Goal: Check status: Check status

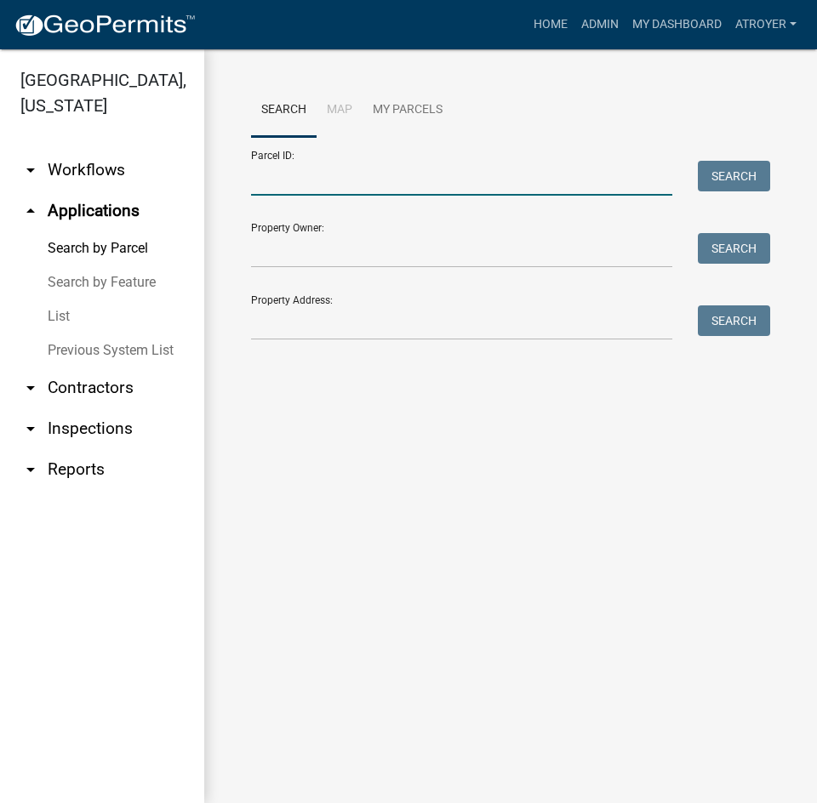
drag, startPoint x: 456, startPoint y: 186, endPoint x: 455, endPoint y: 156, distance: 30.6
click at [456, 186] on input "Parcel ID:" at bounding box center [461, 178] width 421 height 35
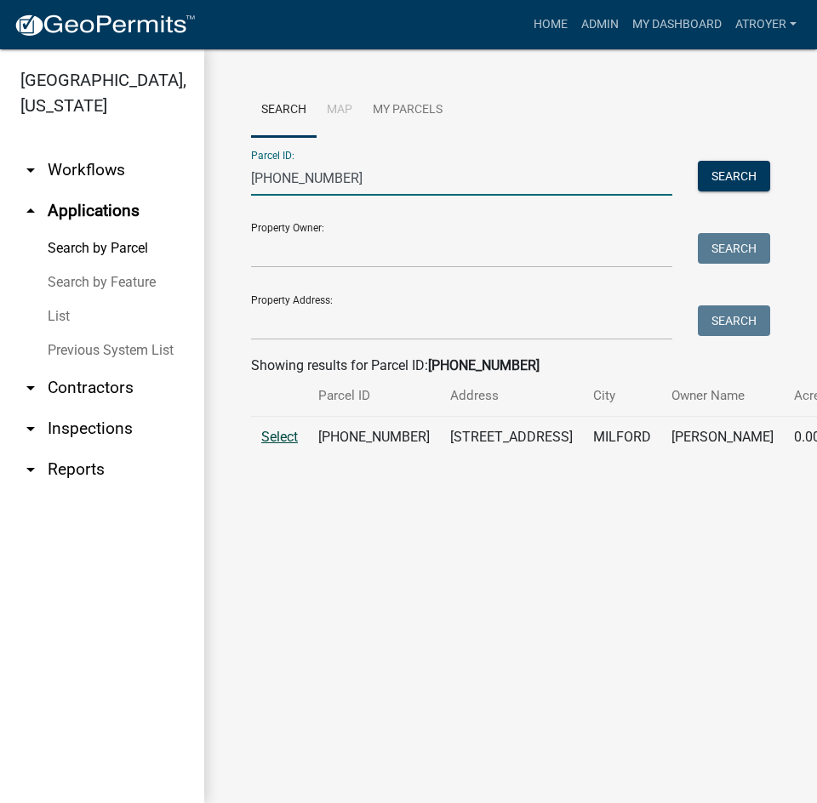
type input "[PHONE_NUMBER]"
click at [278, 445] on span "Select" at bounding box center [279, 437] width 37 height 16
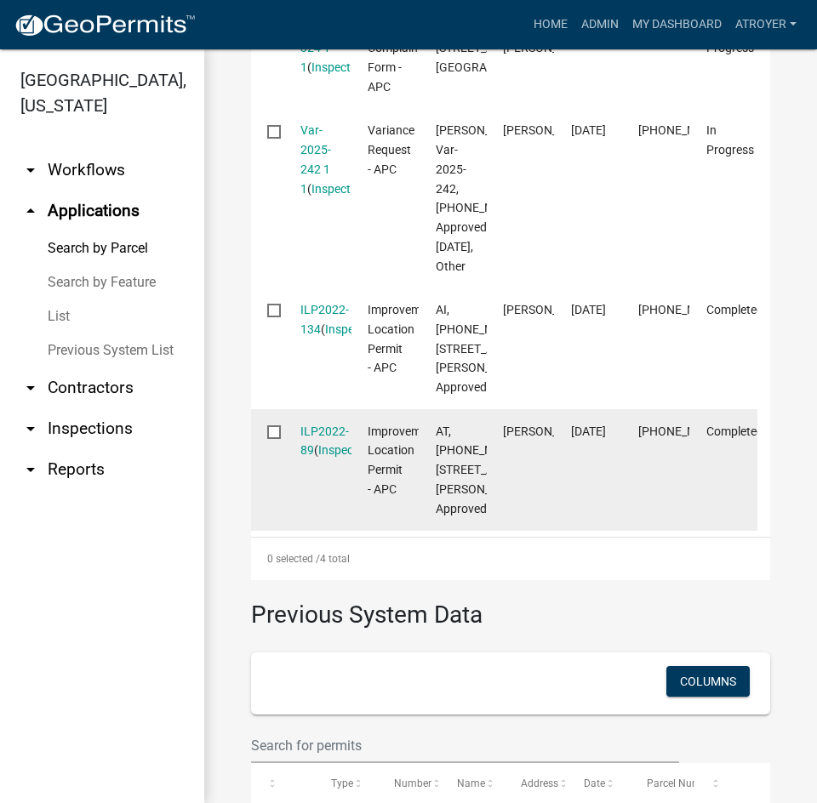
scroll to position [255, 0]
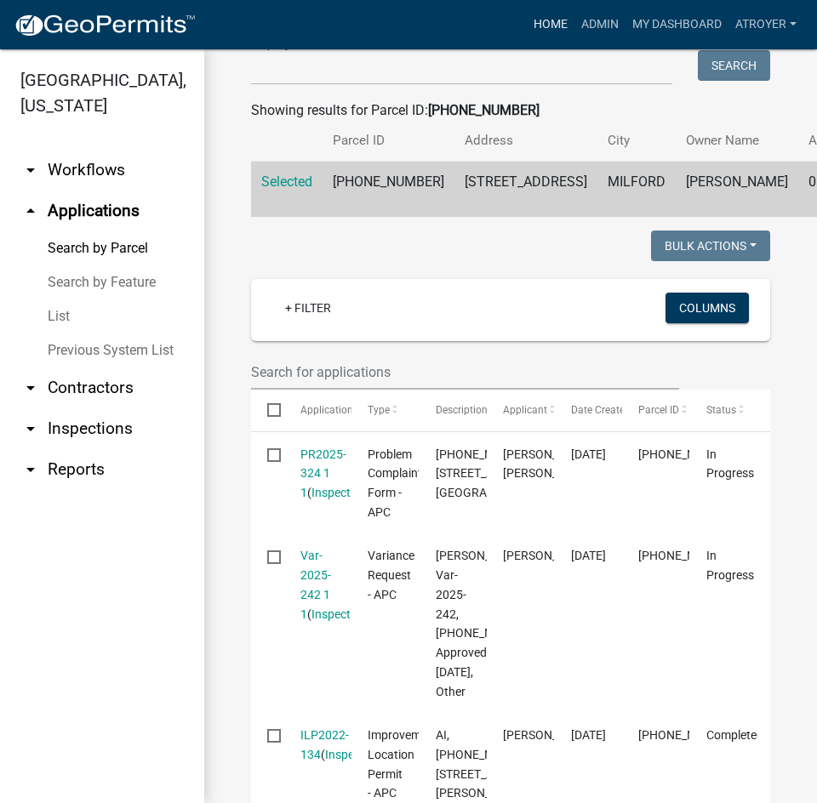
click at [536, 18] on link "Home" at bounding box center [551, 25] width 48 height 32
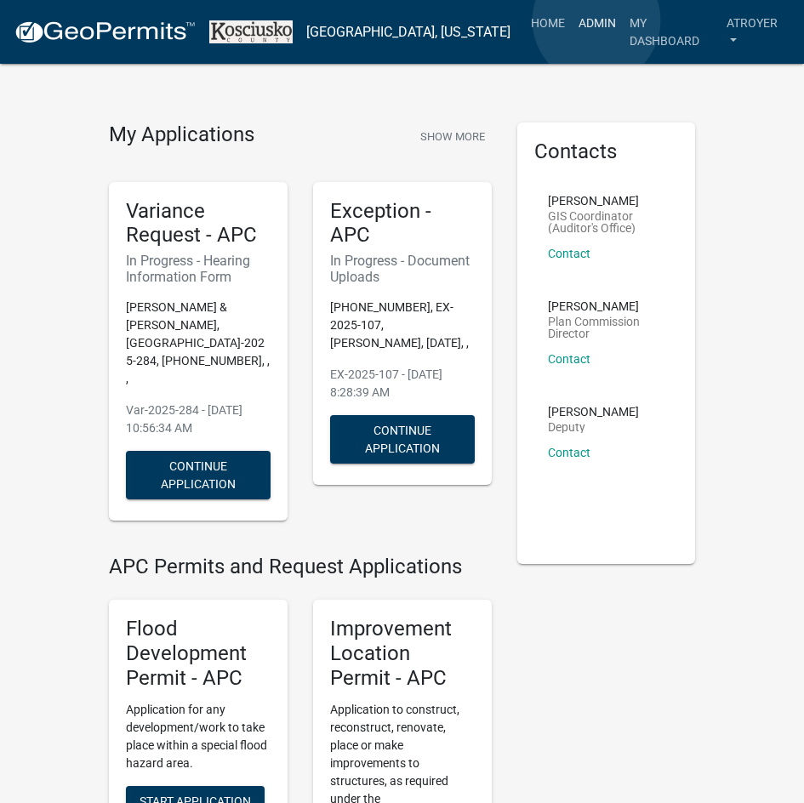
click at [596, 20] on link "Admin" at bounding box center [597, 23] width 51 height 32
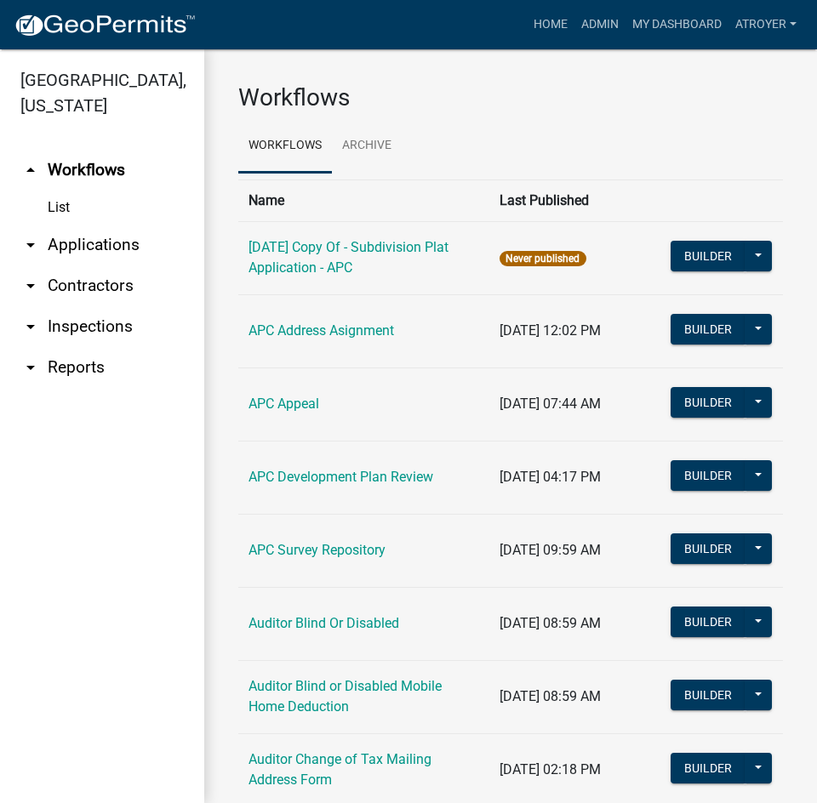
click at [108, 246] on link "arrow_drop_down Applications" at bounding box center [102, 245] width 204 height 41
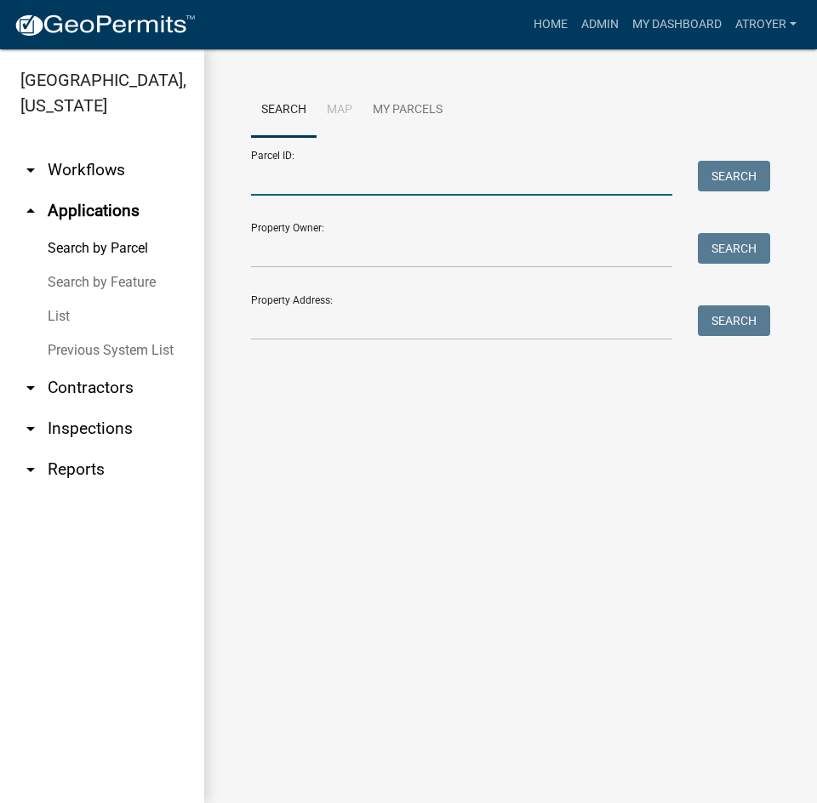
click at [332, 185] on input "Parcel ID:" at bounding box center [461, 178] width 421 height 35
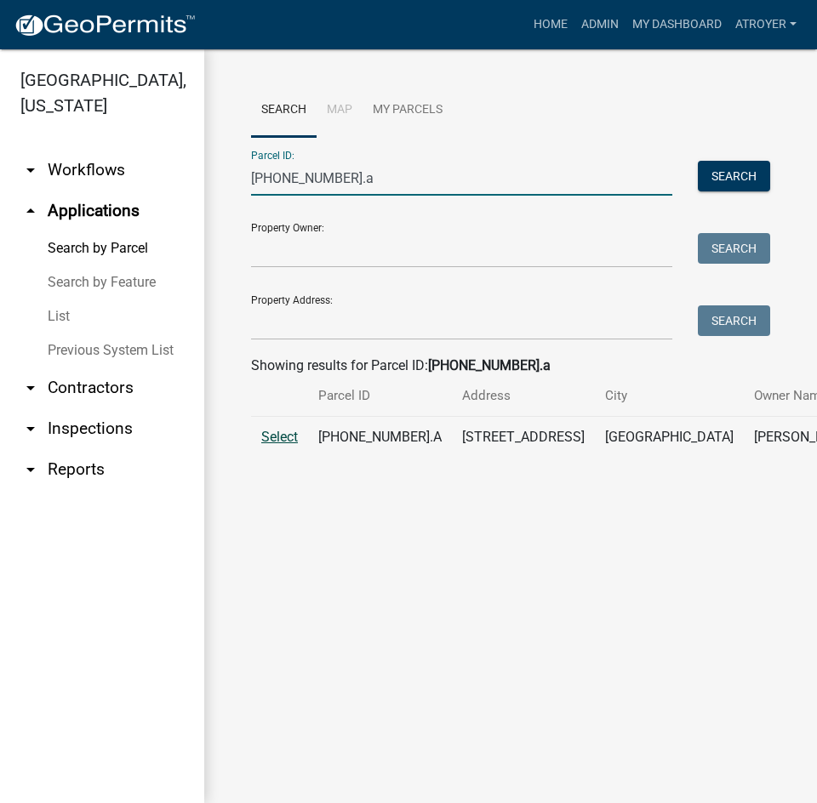
type input "[PHONE_NUMBER].a"
click at [276, 445] on span "Select" at bounding box center [279, 437] width 37 height 16
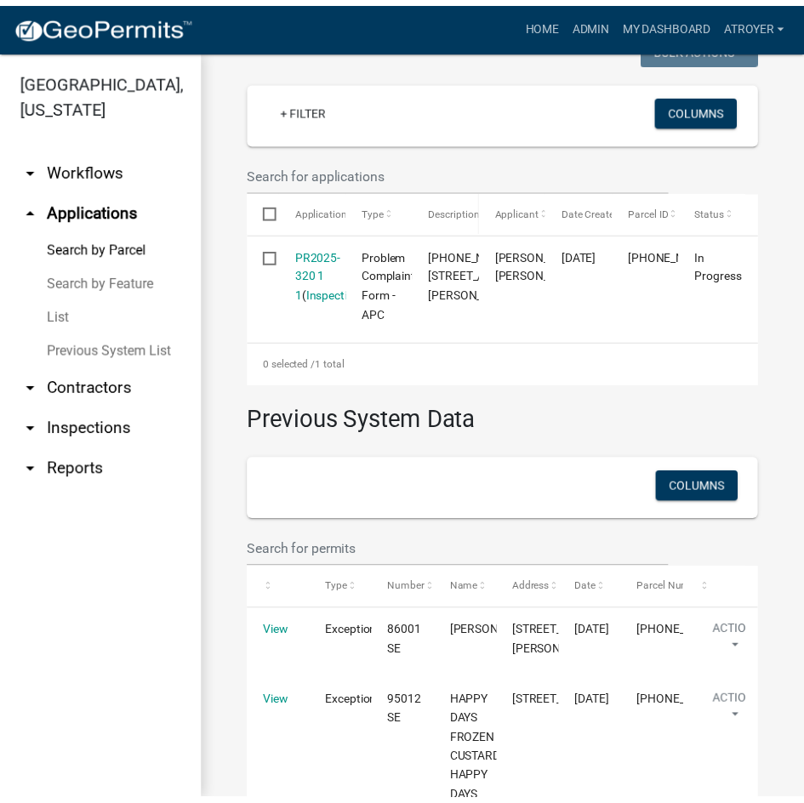
scroll to position [596, 0]
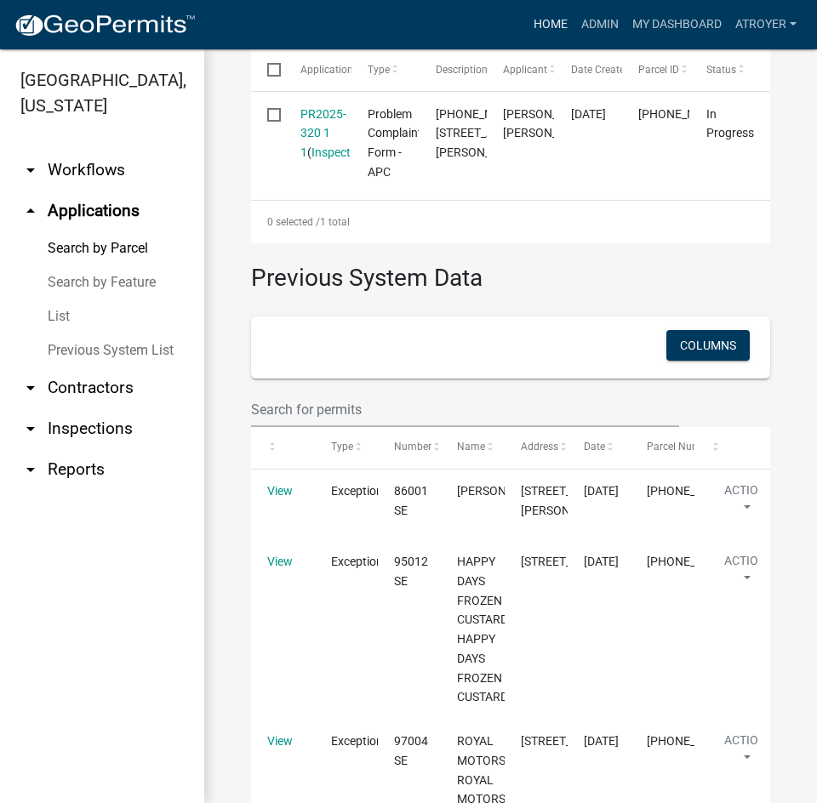
click at [555, 22] on link "Home" at bounding box center [551, 25] width 48 height 32
